Goal: Register for event/course

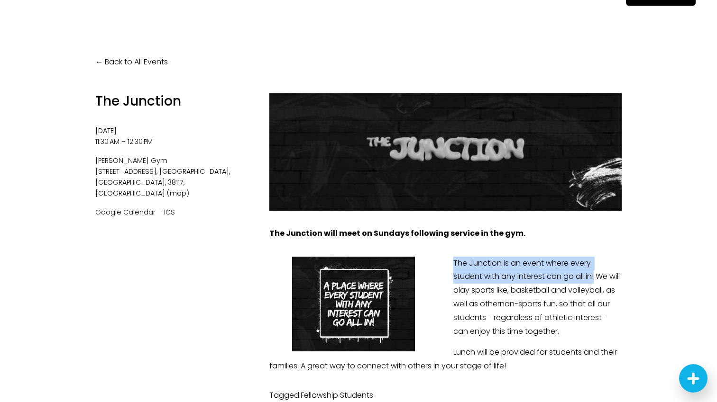
click at [124, 66] on link "Back to All Events" at bounding box center [131, 62] width 73 height 14
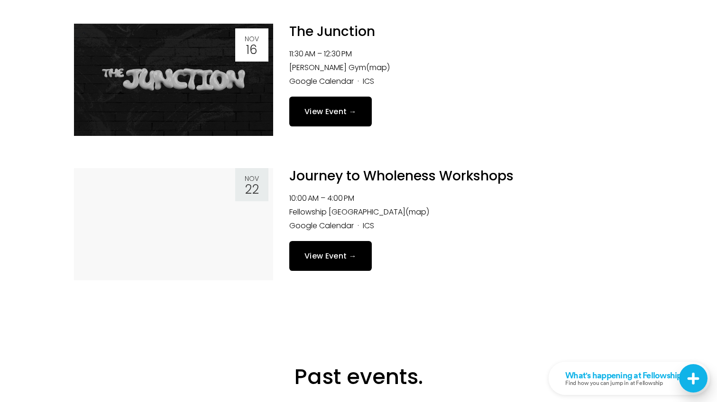
scroll to position [1600, 0]
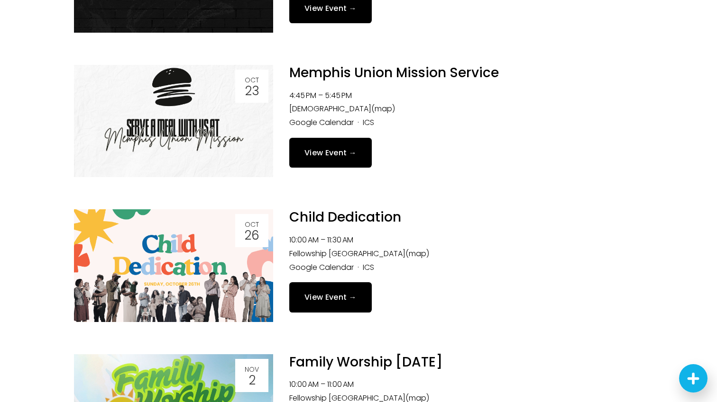
scroll to position [1267, 0]
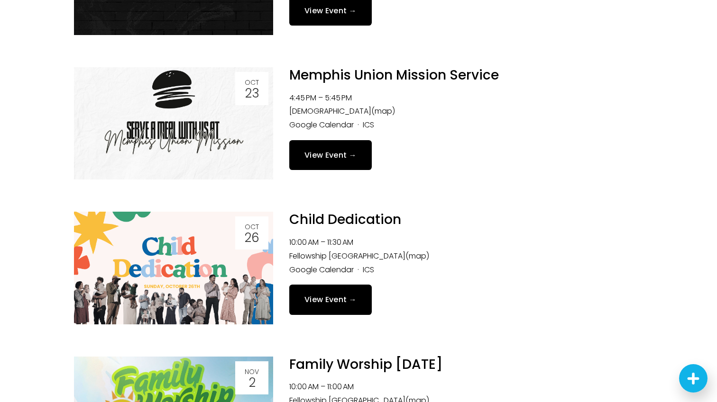
click at [229, 263] on img at bounding box center [173, 268] width 199 height 112
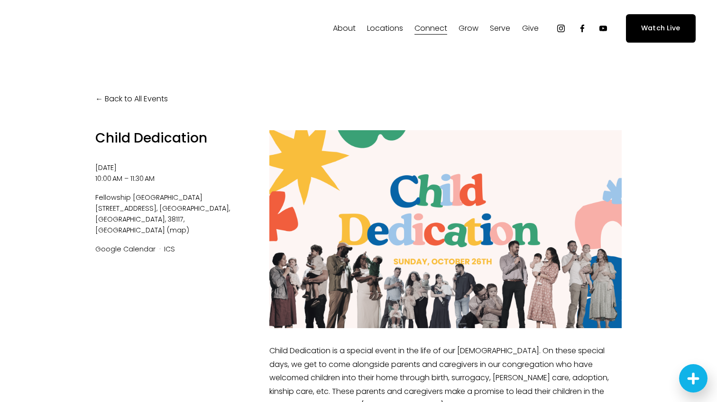
click at [126, 103] on link "Back to All Events" at bounding box center [131, 99] width 73 height 14
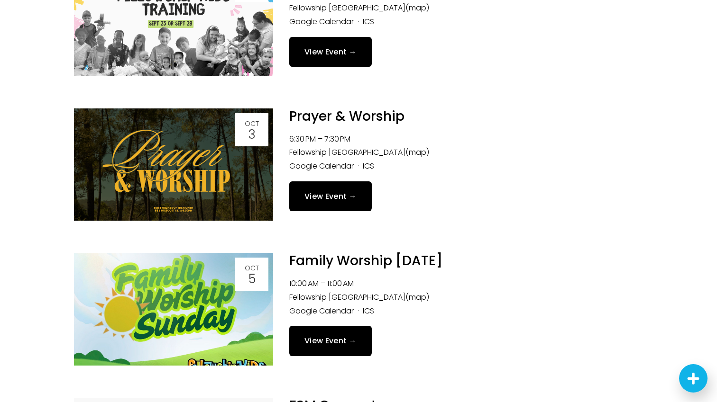
scroll to position [655, 0]
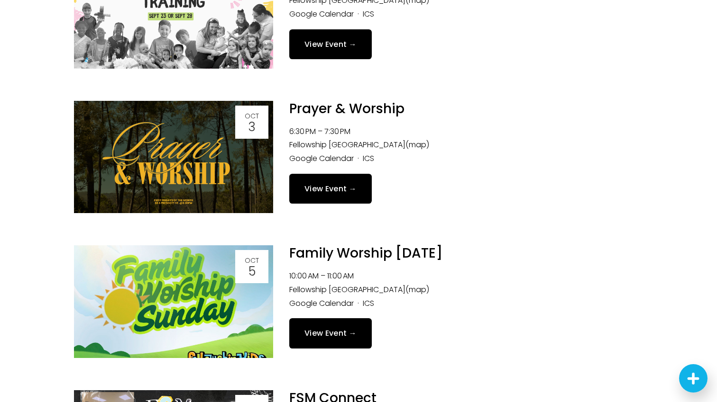
click at [338, 186] on link "View Event →" at bounding box center [330, 189] width 82 height 30
